Goal: Task Accomplishment & Management: Use online tool/utility

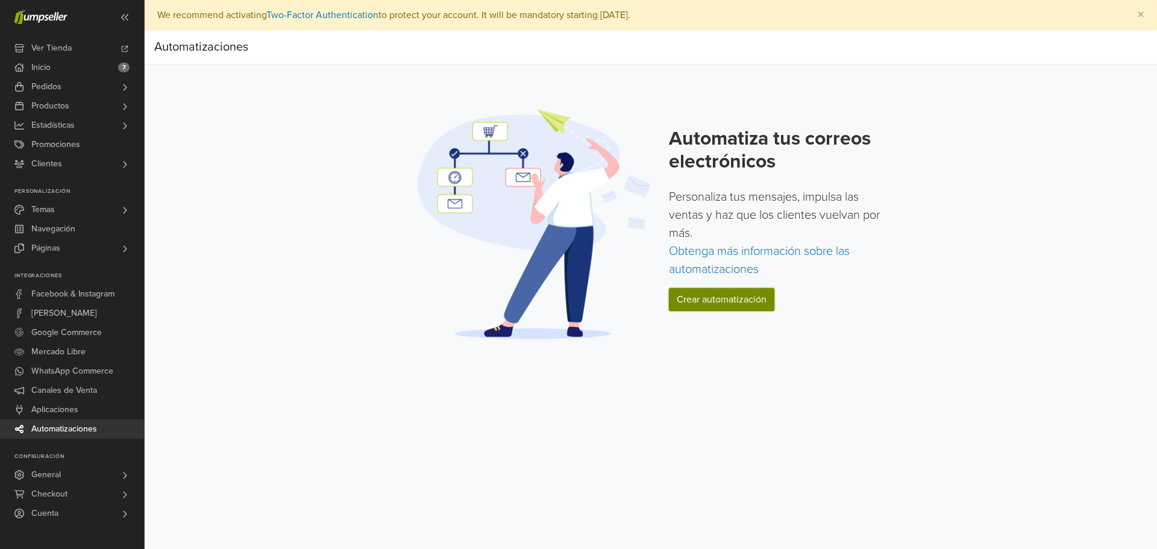
click at [738, 296] on link "Crear automatización" at bounding box center [721, 299] width 105 height 23
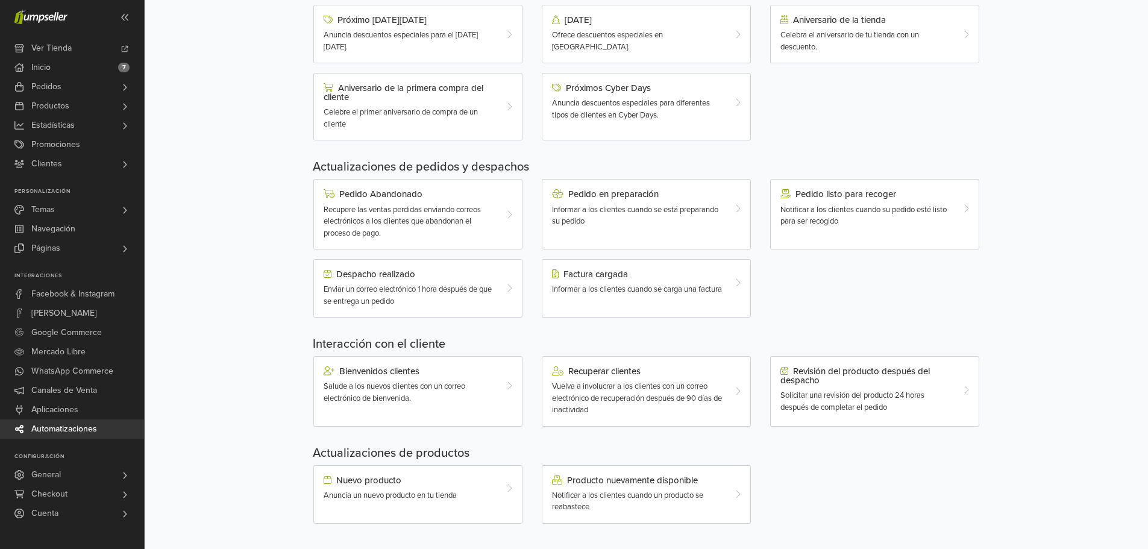
scroll to position [251, 0]
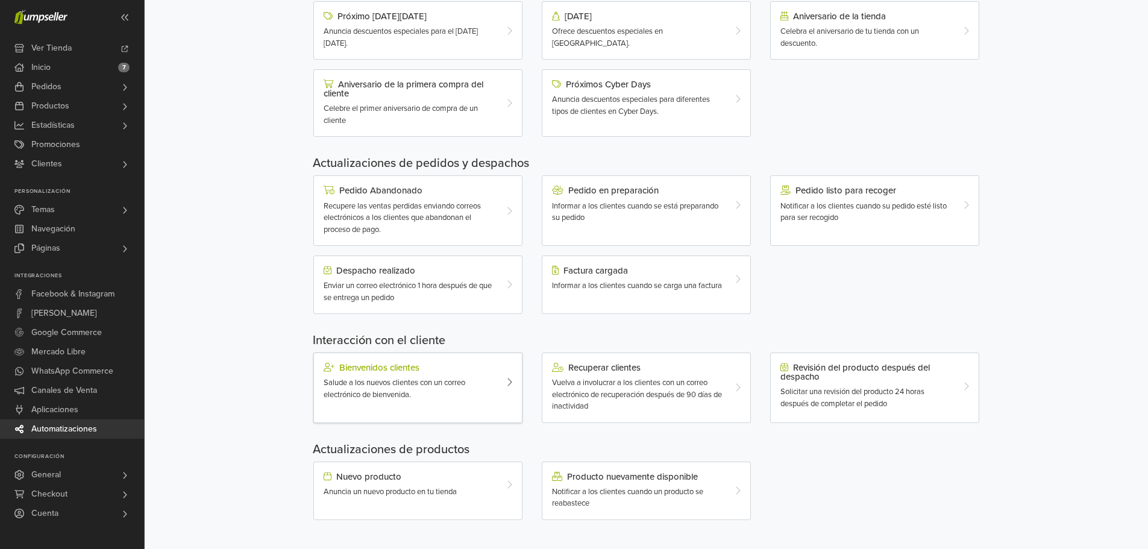
click at [339, 404] on div "Bienvenidos clientes Salude a los nuevos clientes con un correo electrónico de …" at bounding box center [417, 387] width 209 height 70
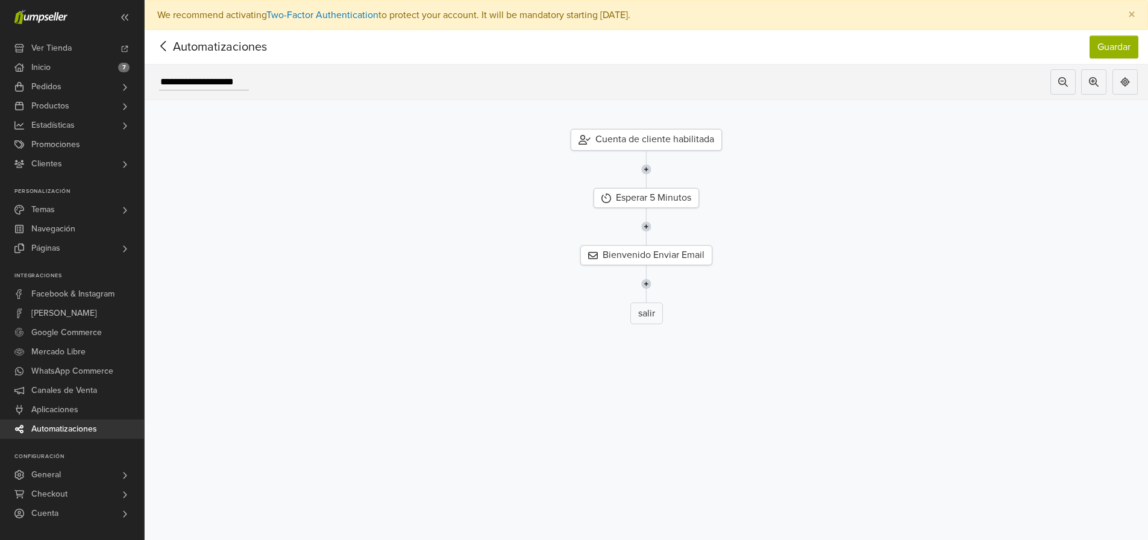
click at [166, 42] on icon at bounding box center [162, 46] width 5 height 10
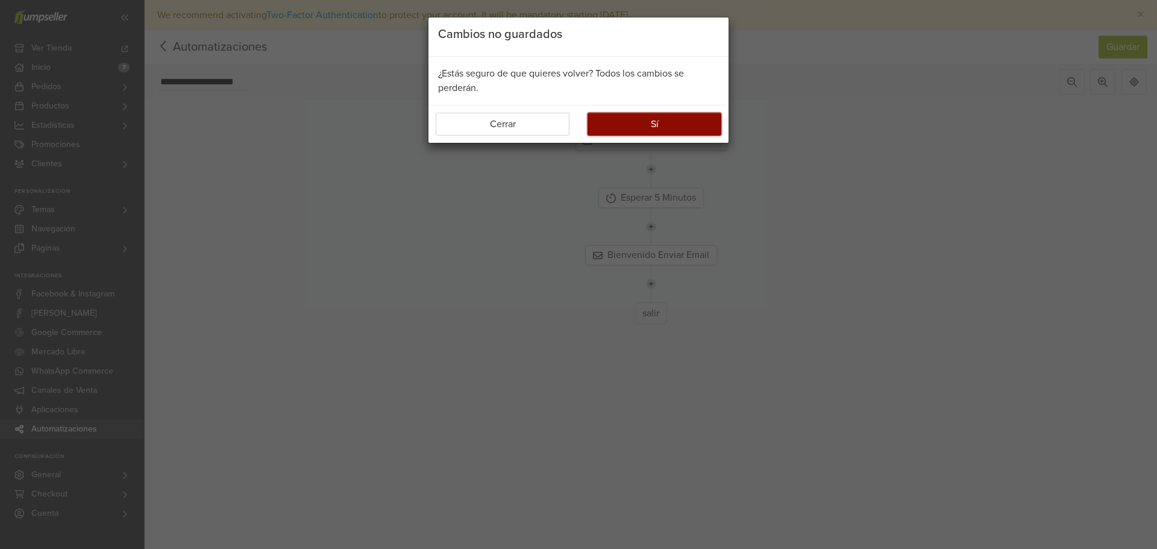
click at [597, 121] on button "Sí" at bounding box center [654, 124] width 134 height 23
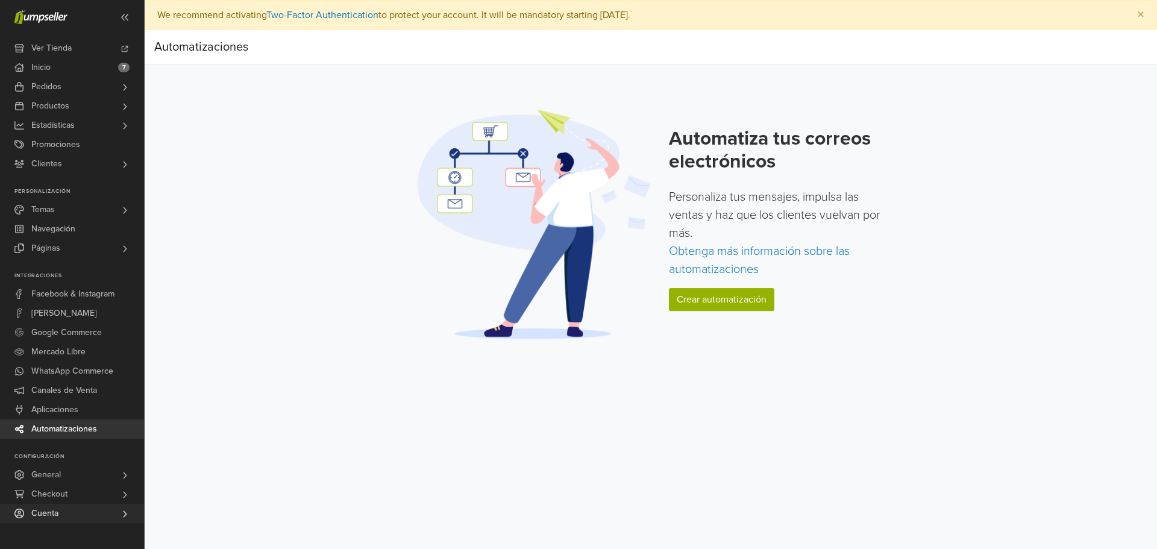
click at [101, 510] on link "Cuenta" at bounding box center [72, 513] width 144 height 19
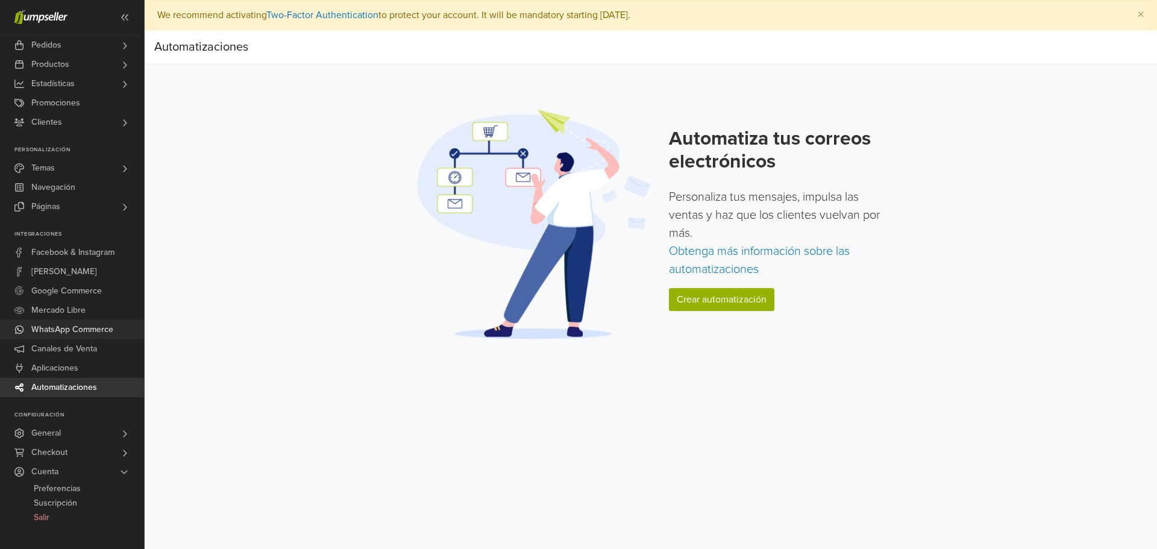
click at [93, 323] on span "WhatsApp Commerce" at bounding box center [72, 329] width 82 height 19
